Goal: Task Accomplishment & Management: Use online tool/utility

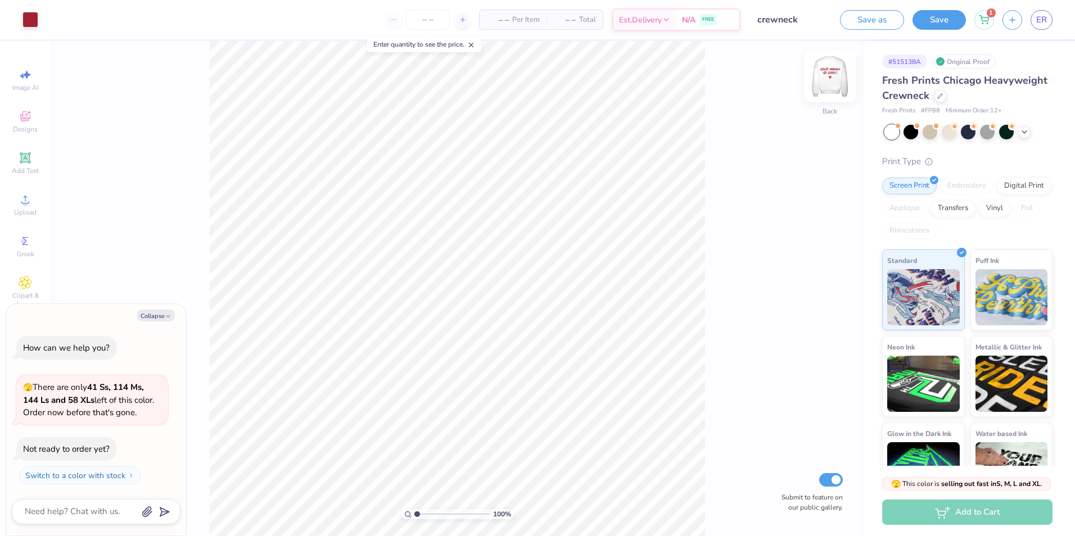
click at [820, 81] on img at bounding box center [829, 76] width 45 height 45
click at [820, 81] on img at bounding box center [830, 76] width 22 height 22
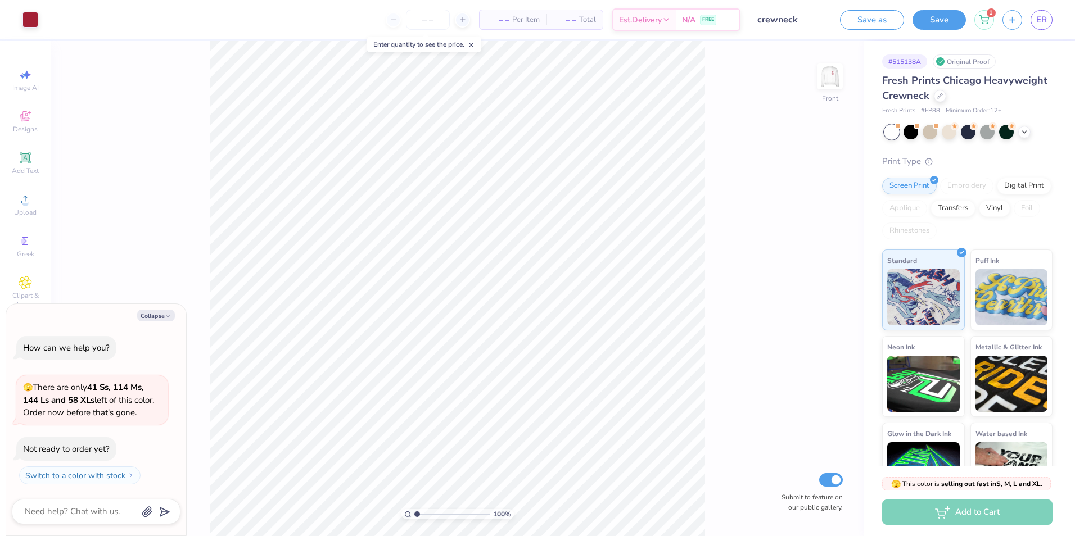
click at [820, 81] on img at bounding box center [830, 76] width 22 height 22
type textarea "x"
click at [842, 88] on img at bounding box center [829, 76] width 45 height 45
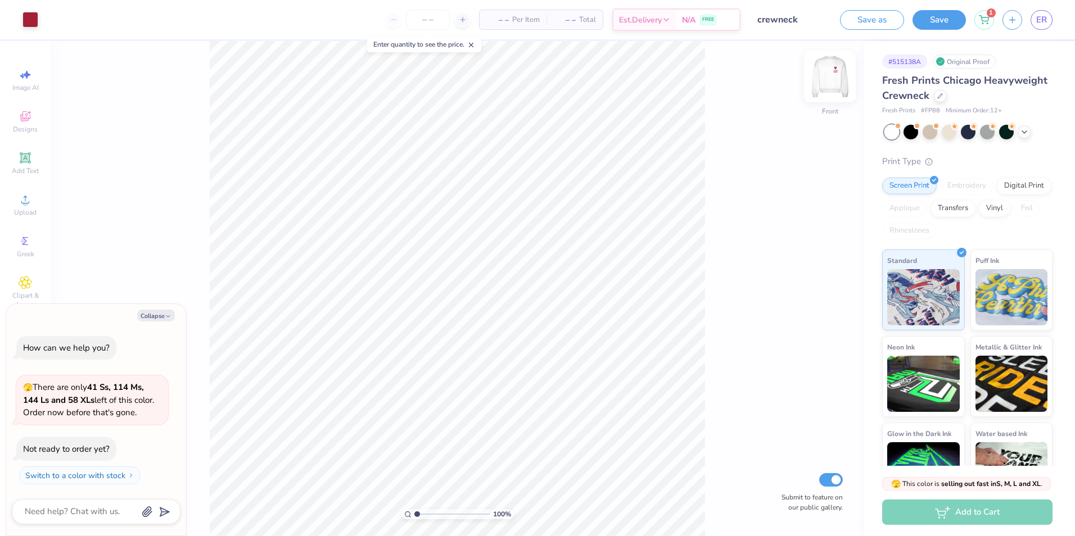
click at [841, 88] on img at bounding box center [829, 76] width 45 height 45
click at [841, 88] on img at bounding box center [830, 76] width 22 height 22
click at [830, 84] on img at bounding box center [829, 76] width 45 height 45
click at [943, 92] on icon at bounding box center [940, 95] width 6 height 6
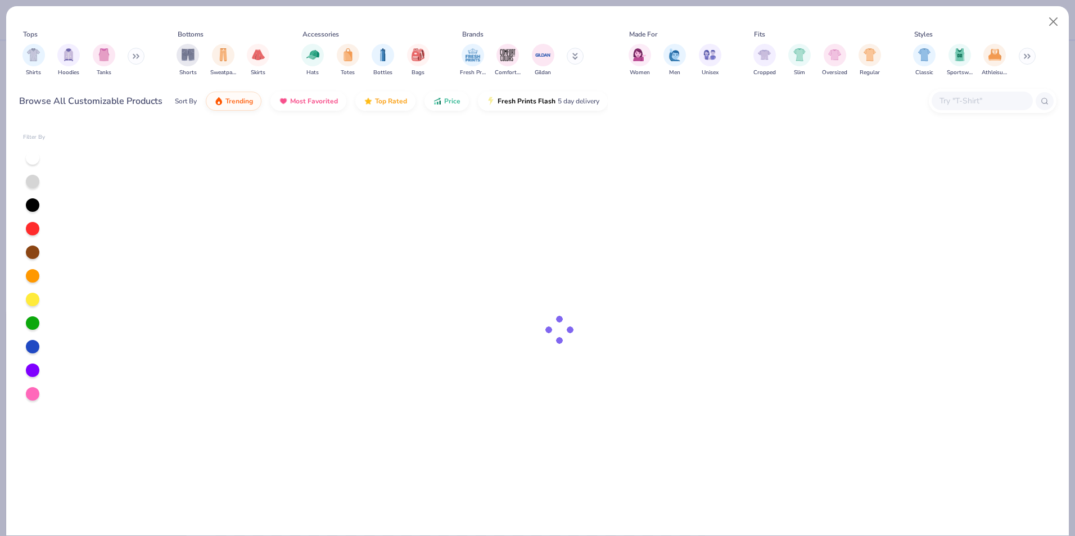
type textarea "x"
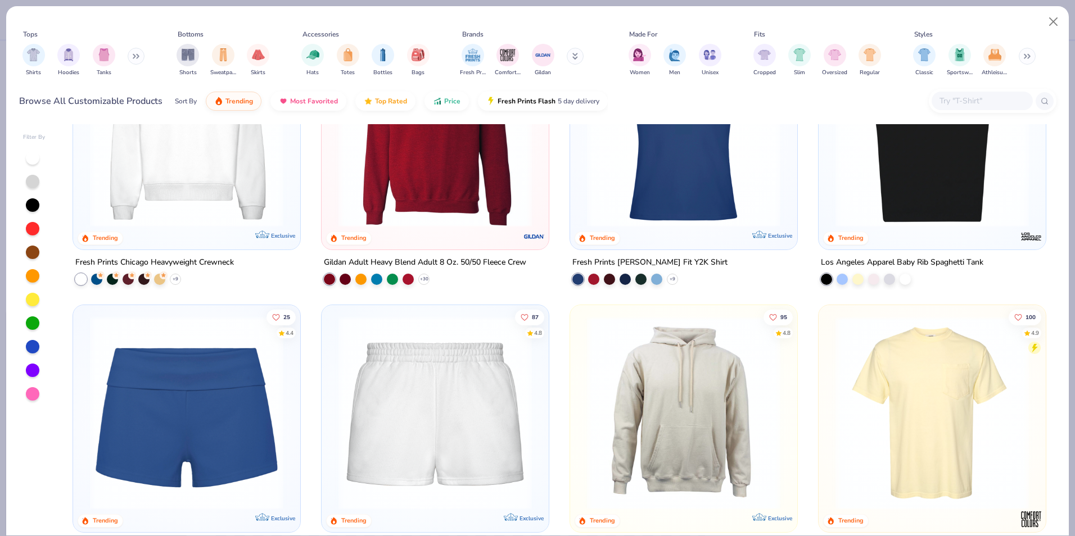
scroll to position [843, 0]
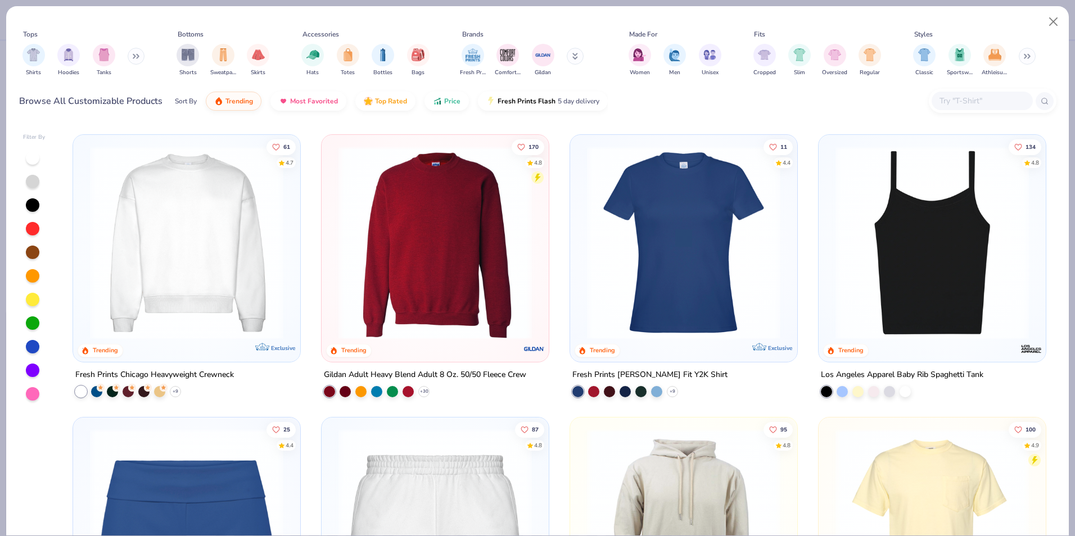
click at [964, 102] on input "text" at bounding box center [981, 100] width 87 height 13
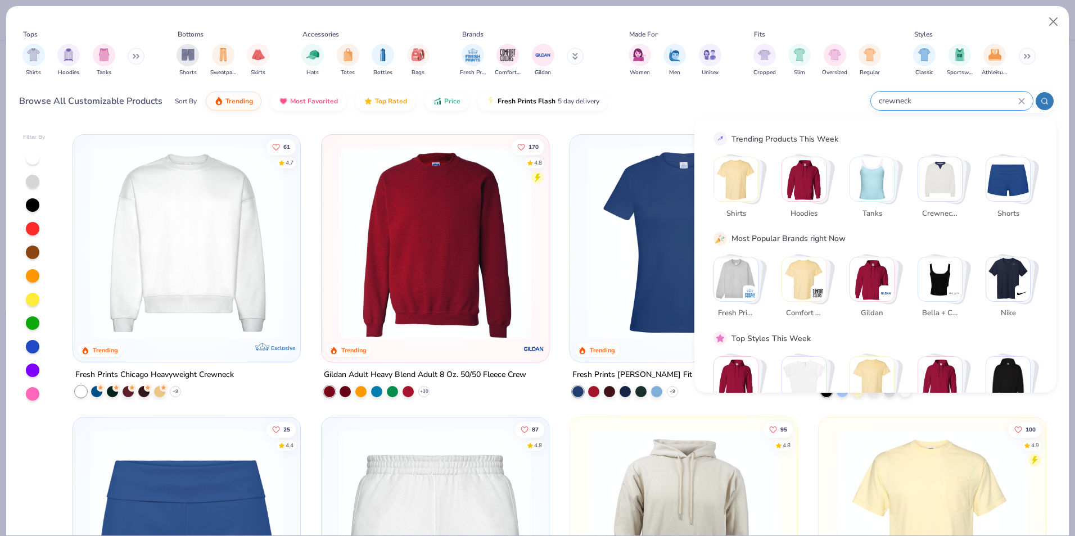
type input "crewneck"
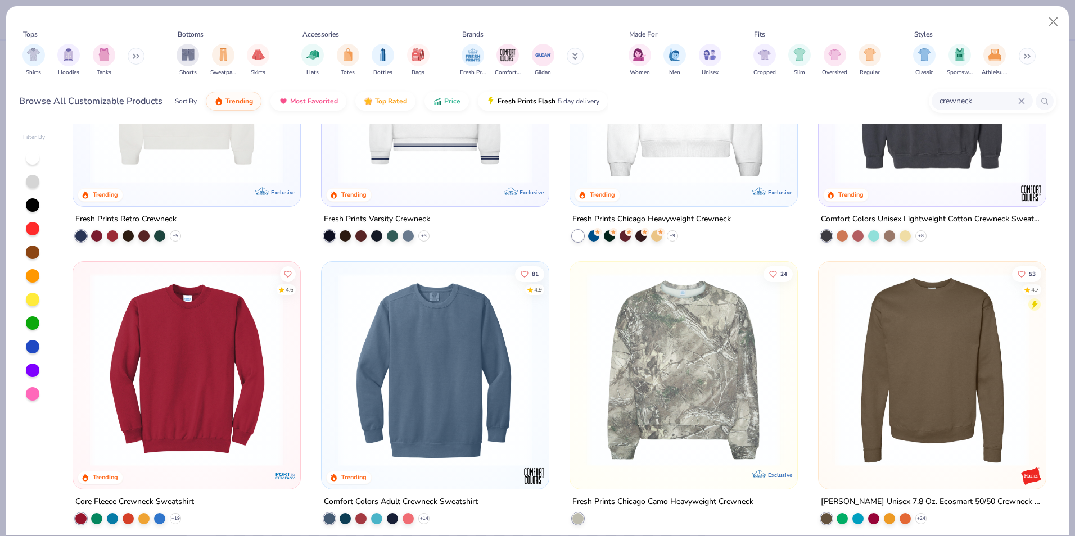
scroll to position [169, 0]
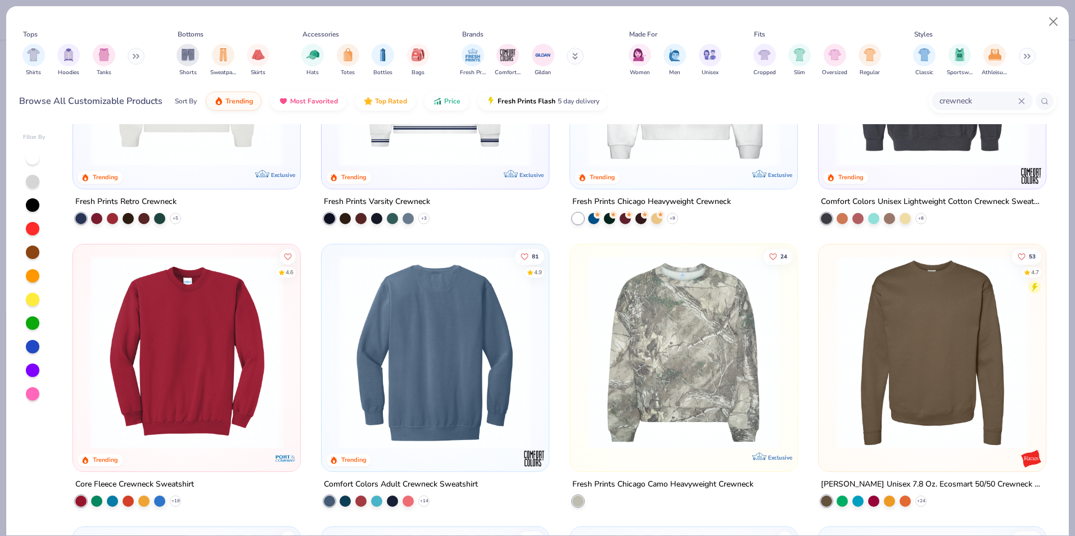
click at [333, 344] on img at bounding box center [230, 352] width 205 height 193
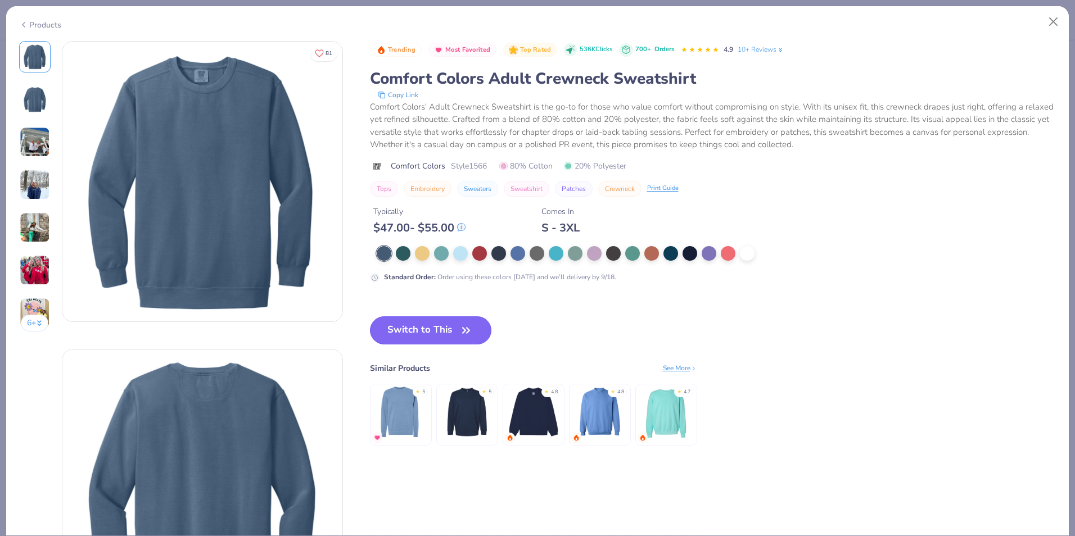
click at [448, 336] on button "Switch to This" at bounding box center [431, 331] width 122 height 28
type textarea "x"
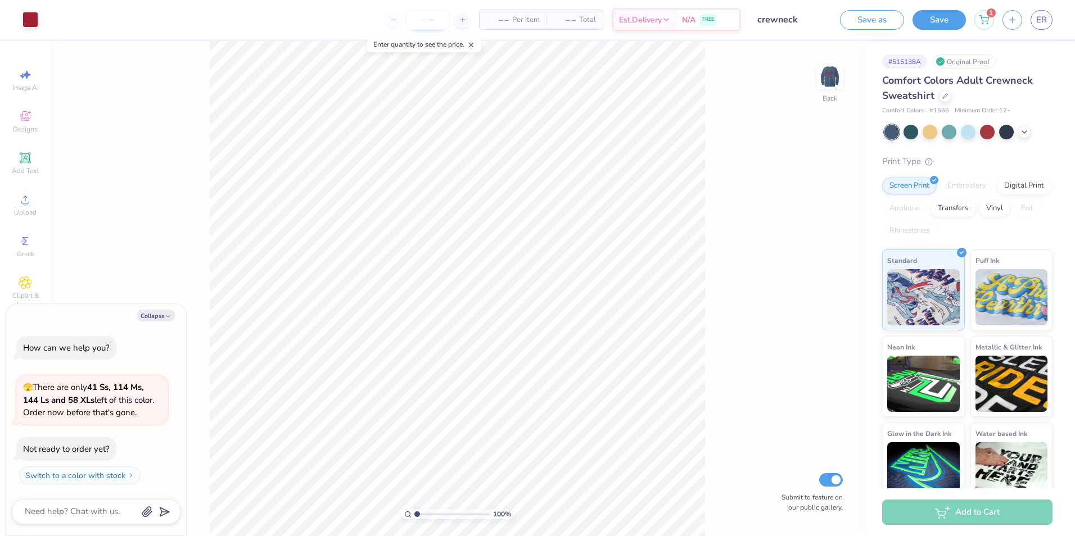
click at [410, 17] on input "number" at bounding box center [428, 20] width 44 height 20
type input "12"
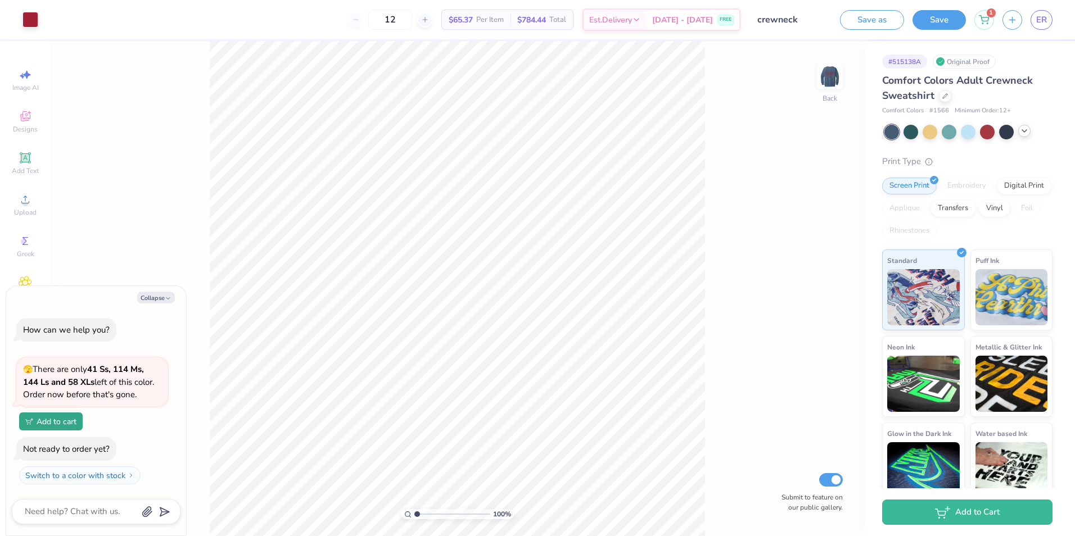
click at [1028, 136] on div at bounding box center [968, 132] width 168 height 15
click at [1024, 132] on polyline at bounding box center [1024, 131] width 4 height 2
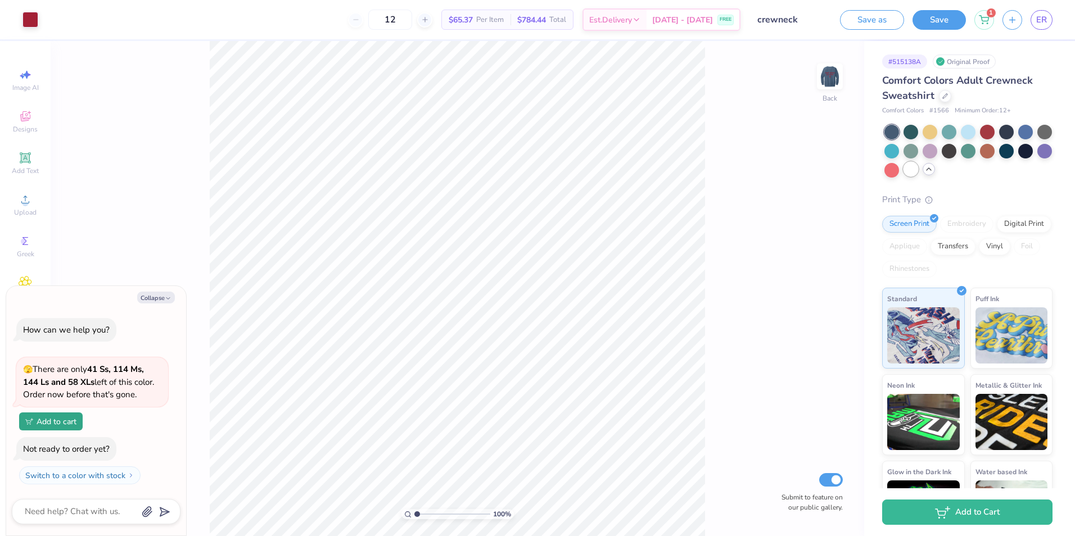
click at [918, 175] on div at bounding box center [910, 169] width 15 height 15
click at [899, 152] on div at bounding box center [891, 150] width 15 height 15
click at [918, 170] on div at bounding box center [910, 169] width 15 height 15
click at [942, 97] on icon at bounding box center [945, 95] width 6 height 6
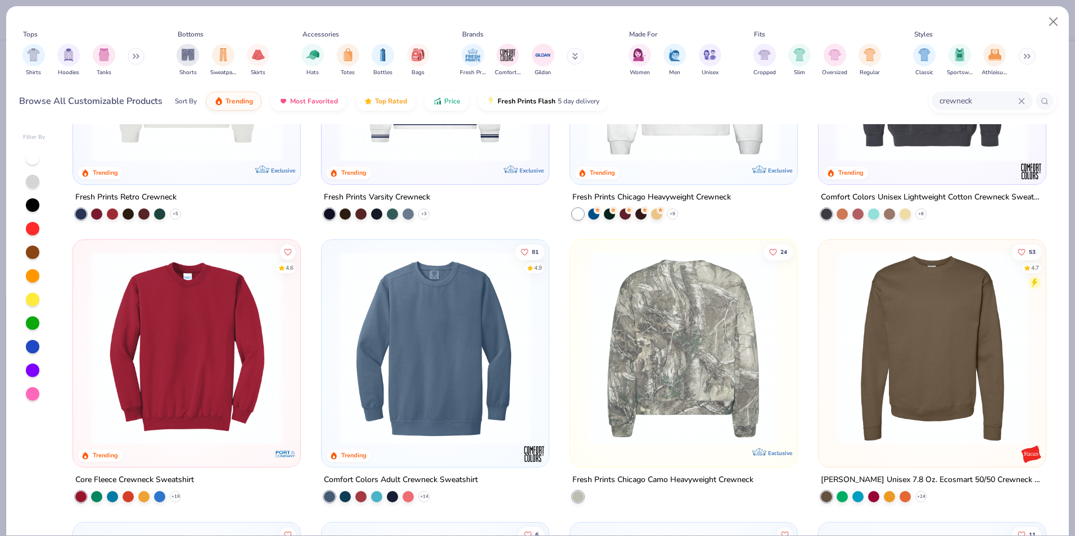
scroll to position [112, 0]
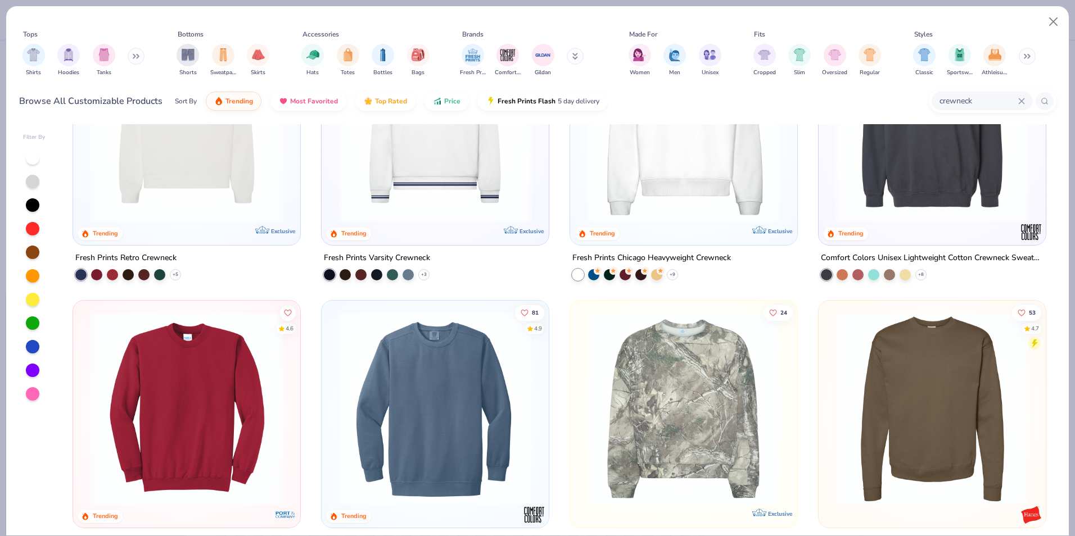
click at [945, 193] on img at bounding box center [932, 125] width 205 height 193
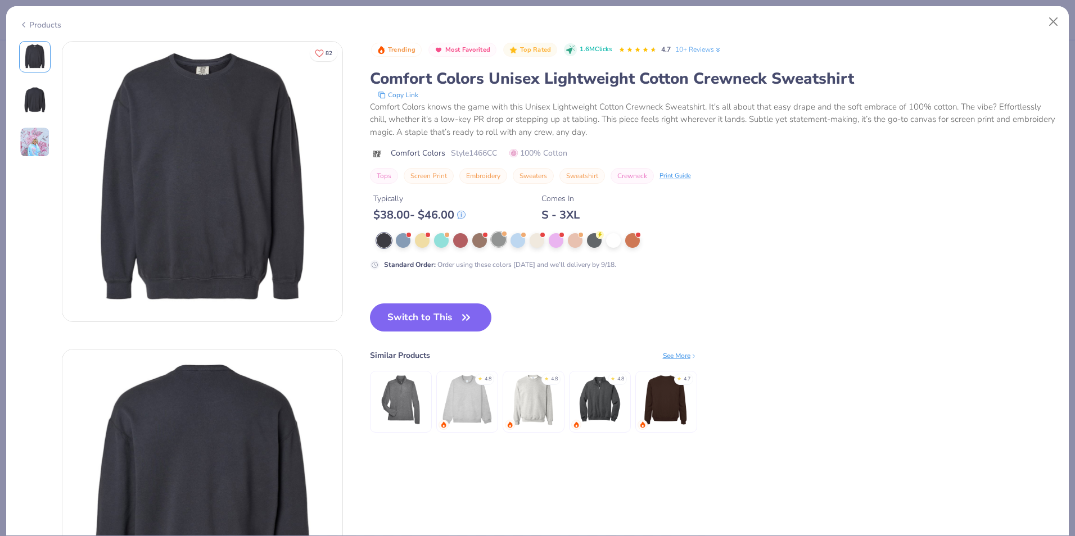
click at [499, 241] on div at bounding box center [498, 239] width 15 height 15
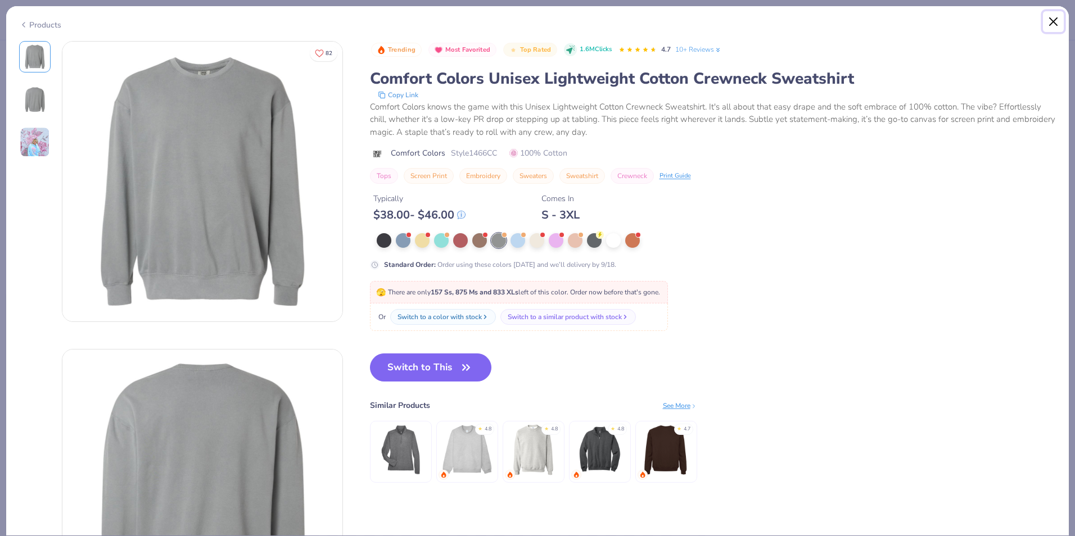
click at [1060, 24] on button "Close" at bounding box center [1053, 21] width 21 height 21
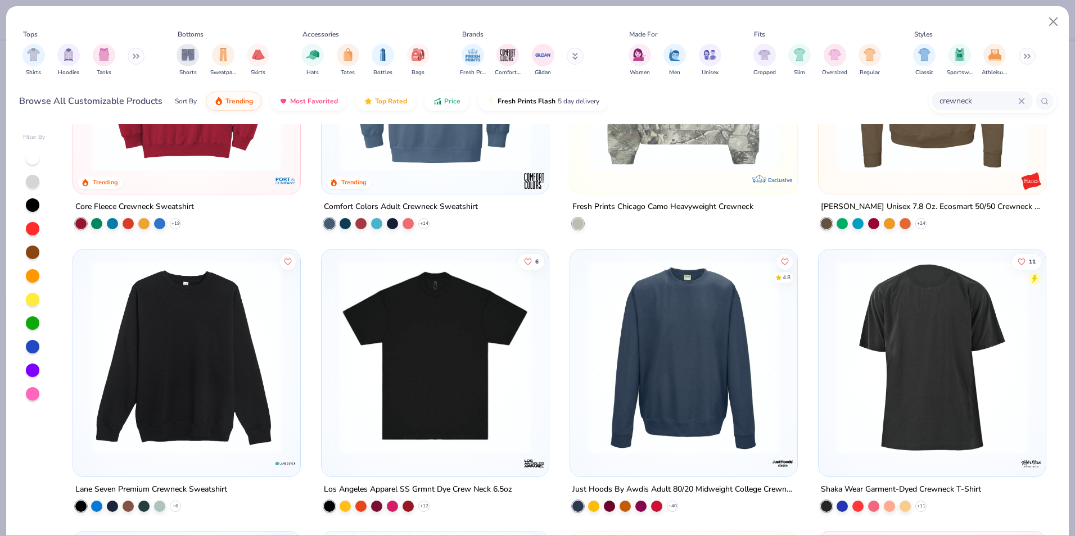
scroll to position [506, 0]
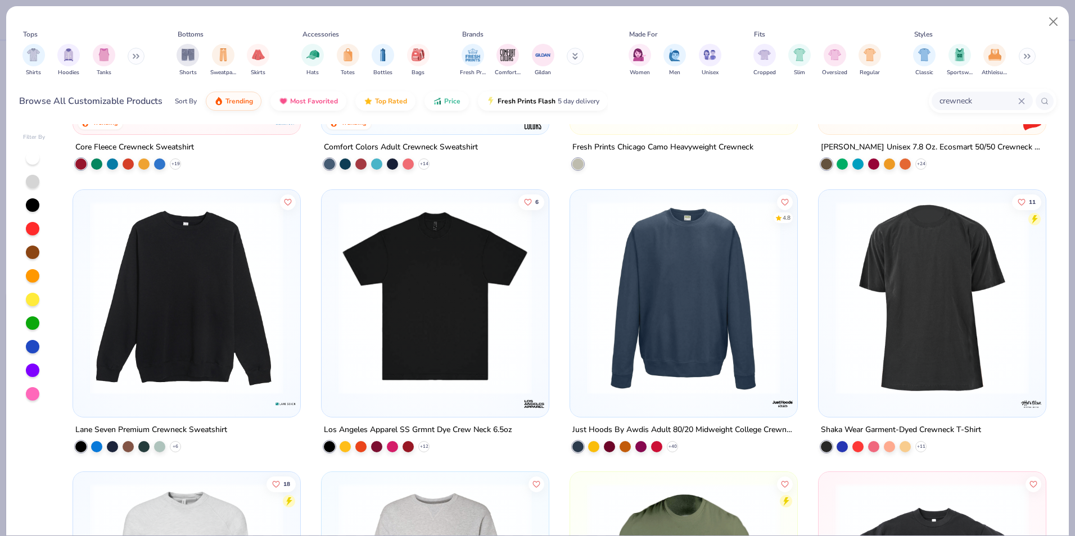
click at [206, 275] on img at bounding box center [186, 297] width 205 height 193
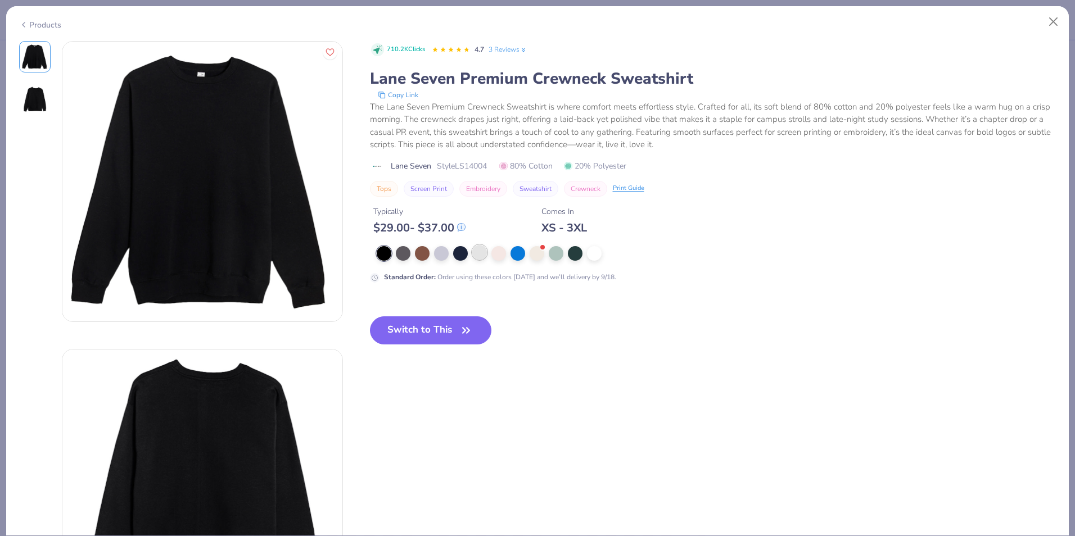
click at [485, 256] on div at bounding box center [479, 252] width 15 height 15
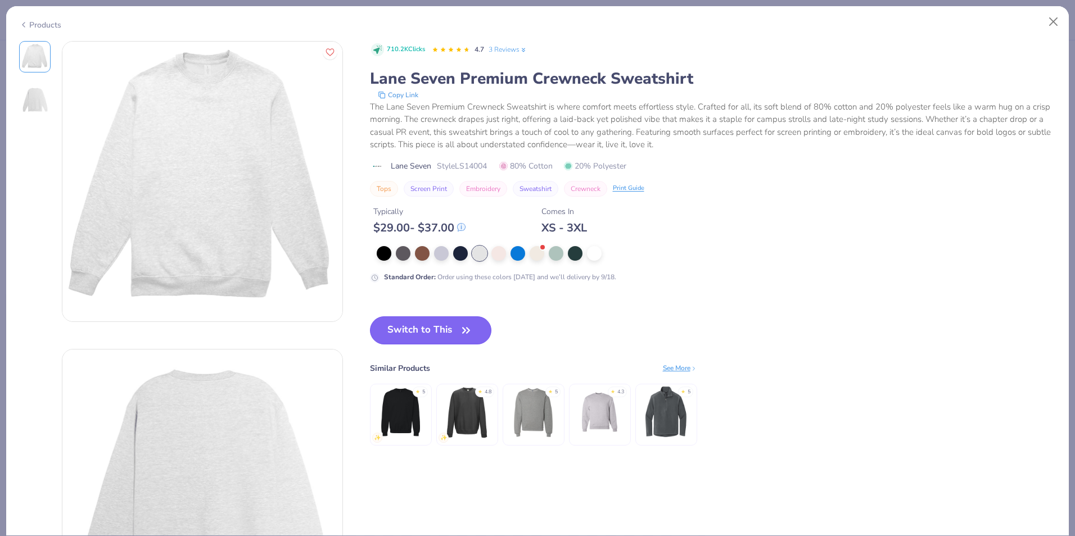
click at [458, 336] on button "Switch to This" at bounding box center [431, 331] width 122 height 28
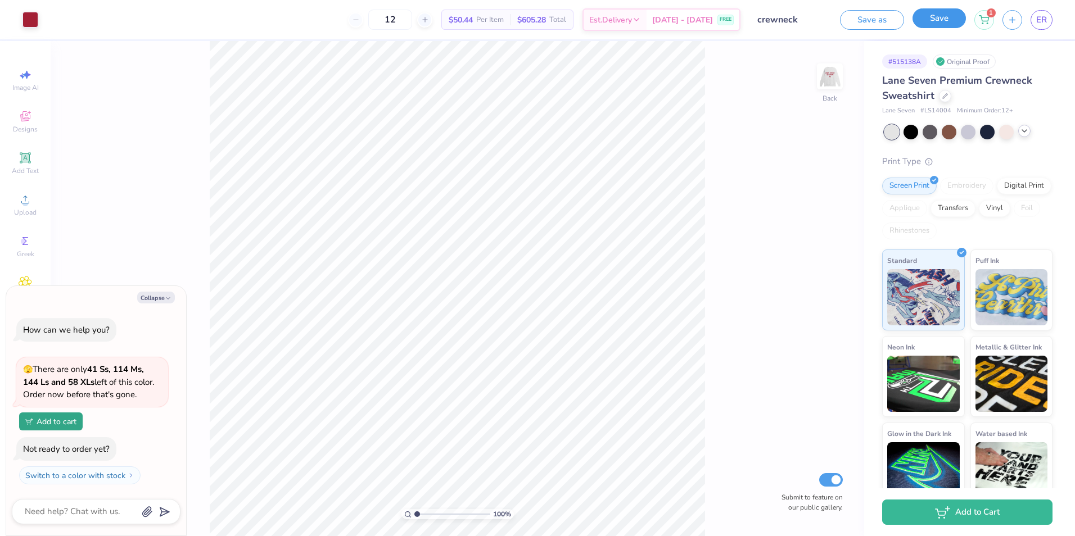
click at [948, 21] on button "Save" at bounding box center [938, 18] width 53 height 20
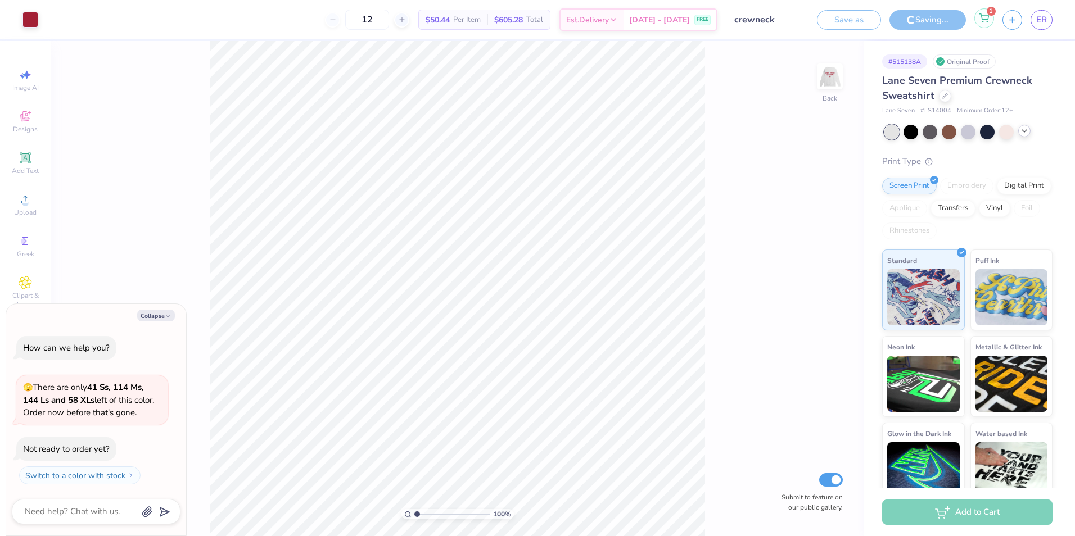
type textarea "x"
